Goal: Information Seeking & Learning: Check status

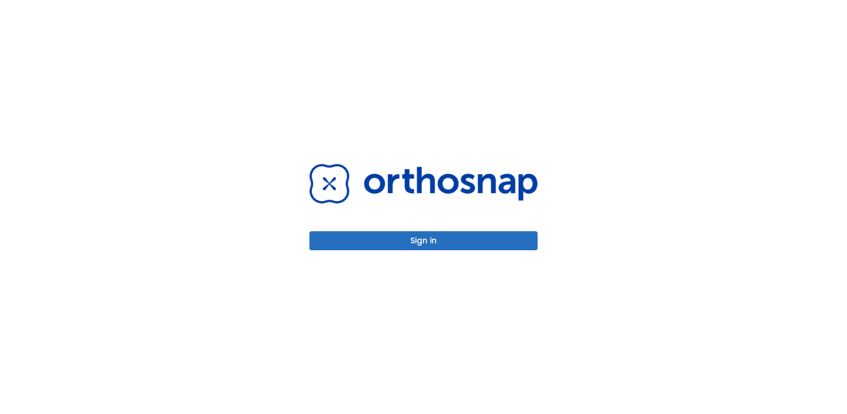
click at [425, 228] on div "Sign in" at bounding box center [423, 207] width 228 height 86
click at [431, 238] on button "Sign in" at bounding box center [423, 240] width 228 height 19
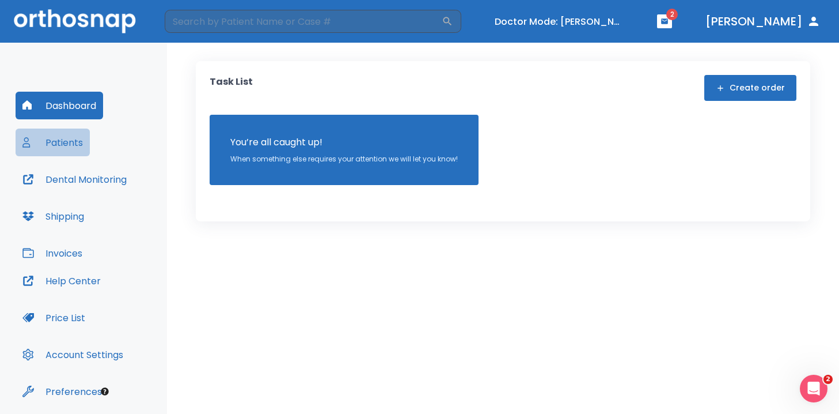
click at [83, 137] on button "Patients" at bounding box center [53, 142] width 74 height 28
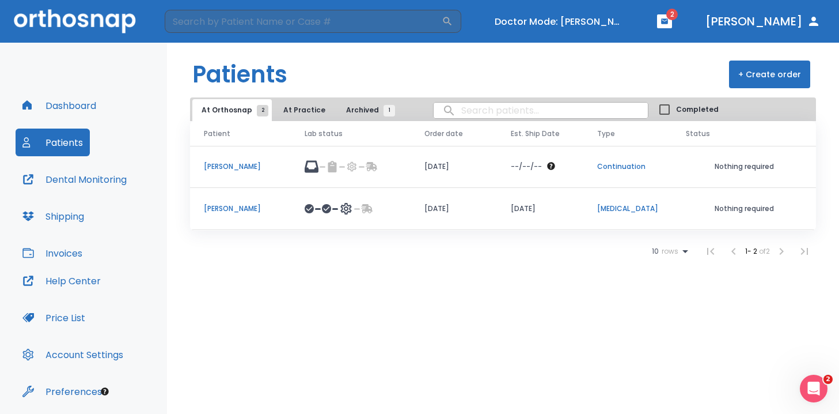
click at [225, 166] on p "[PERSON_NAME]" at bounding box center [240, 166] width 73 height 10
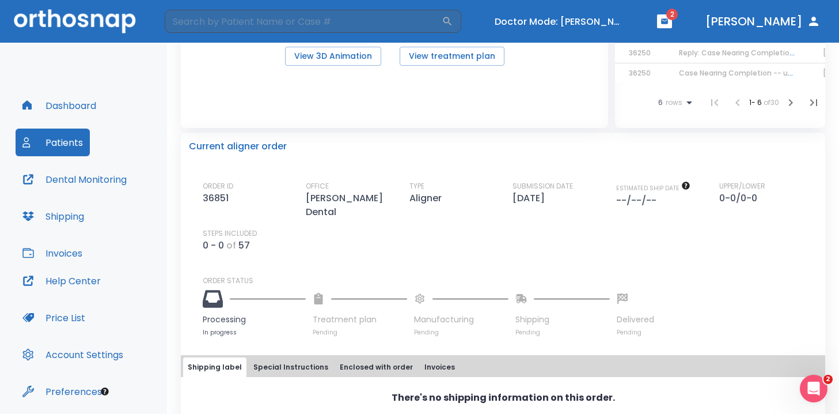
scroll to position [239, 0]
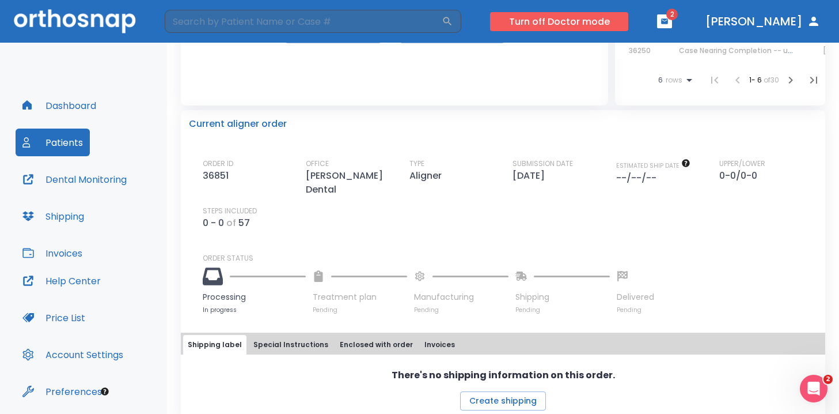
click at [588, 18] on button "Turn off Doctor mode" at bounding box center [559, 21] width 138 height 19
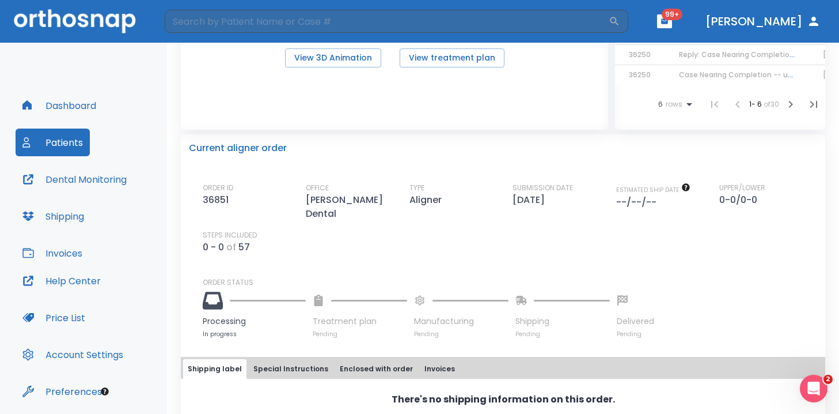
scroll to position [216, 0]
